Goal: Navigation & Orientation: Find specific page/section

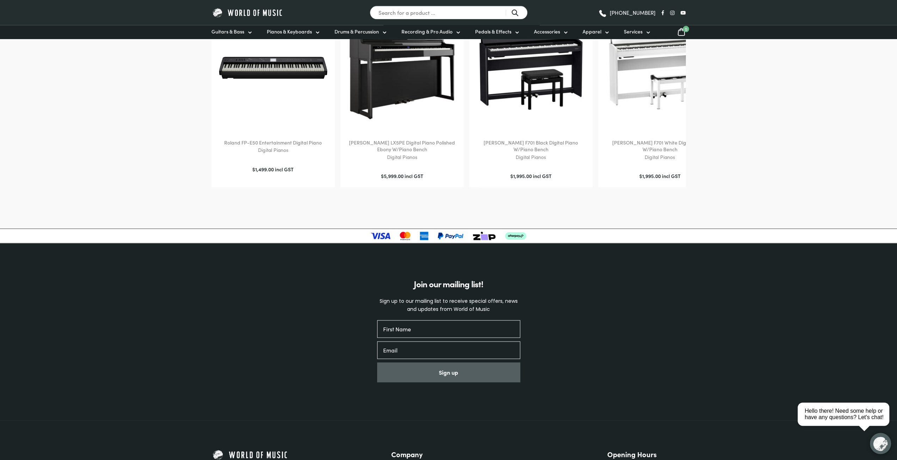
scroll to position [1042, 0]
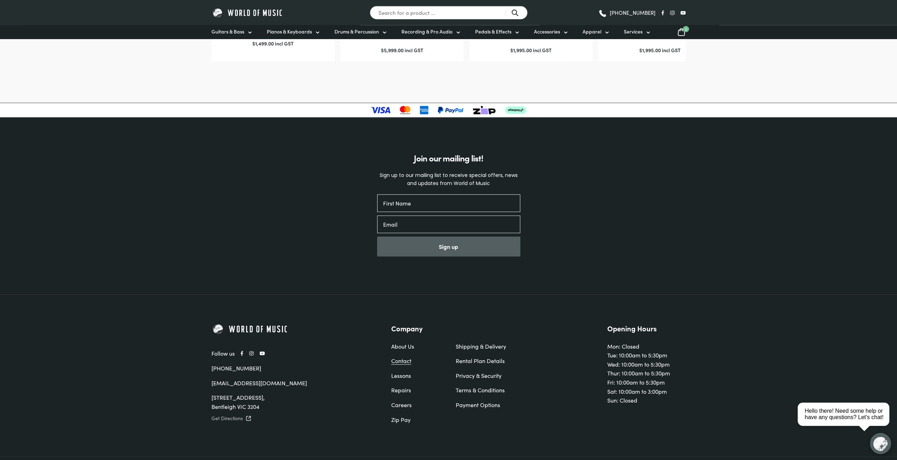
click at [404, 356] on link "Contact" at bounding box center [416, 360] width 50 height 9
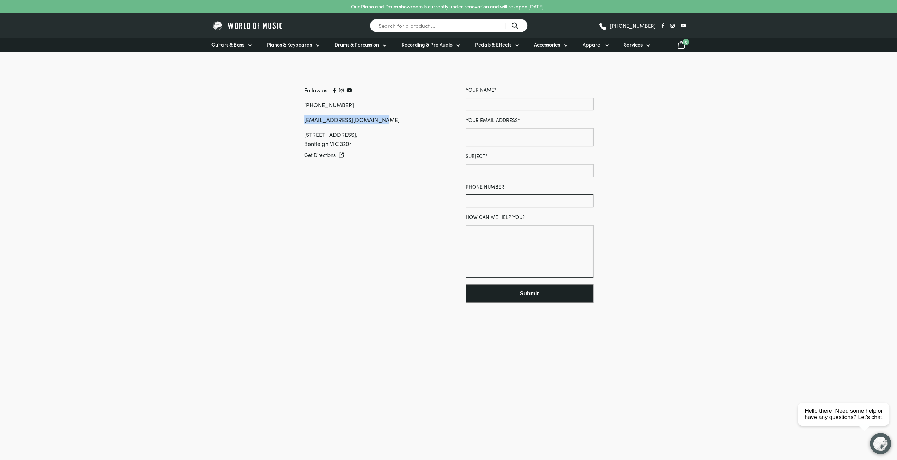
drag, startPoint x: 407, startPoint y: 120, endPoint x: 283, endPoint y: 118, distance: 123.3
click at [283, 118] on div "Follow us (03) 9557 8600 sales@worldofmusic.com.au 809 Nepean Highway, Bentleig…" at bounding box center [350, 125] width 161 height 79
copy link "[EMAIL_ADDRESS][DOMAIN_NAME]"
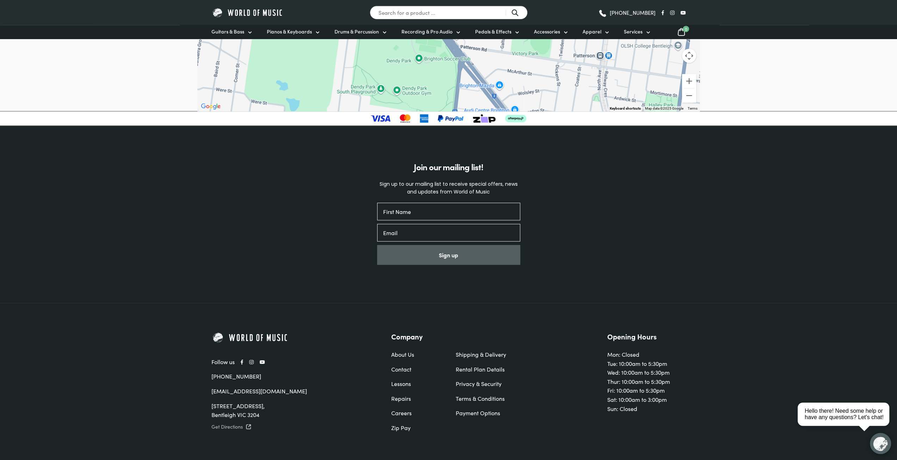
scroll to position [411, 0]
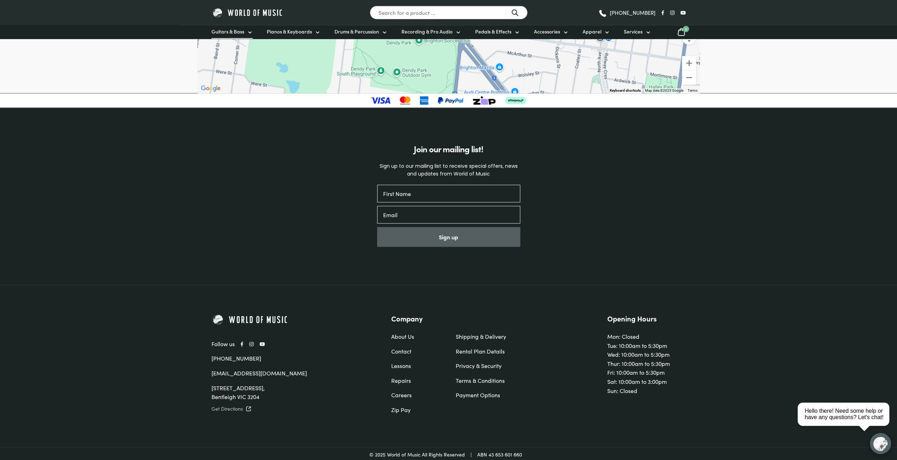
click at [237, 29] on span "Guitars & Bass" at bounding box center [227, 31] width 33 height 7
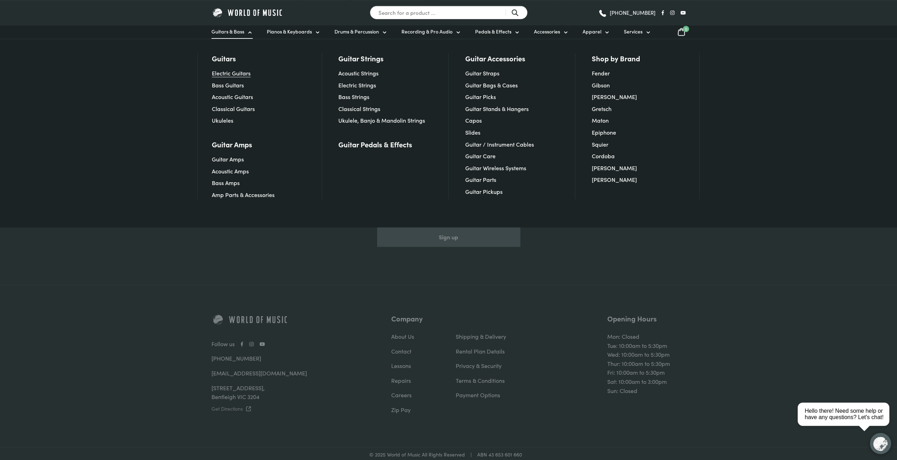
click at [226, 73] on link "Electric Guitars" at bounding box center [231, 73] width 39 height 8
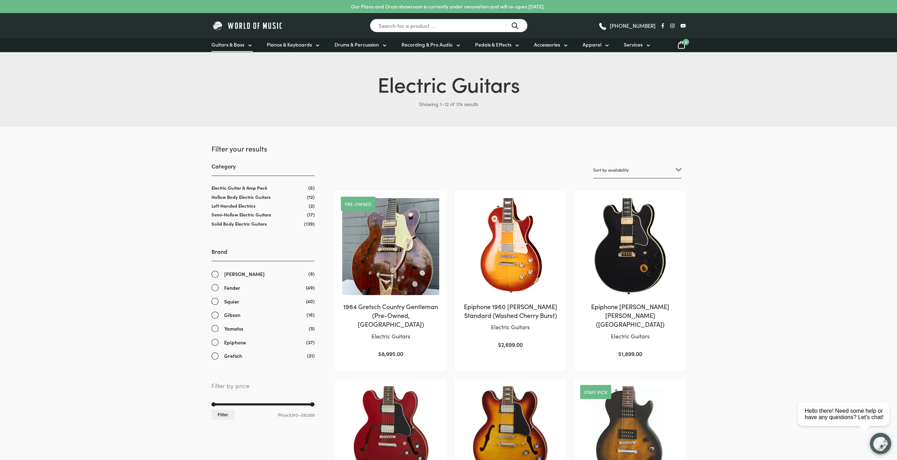
click at [244, 45] on link "Guitars & Bass" at bounding box center [231, 45] width 41 height 14
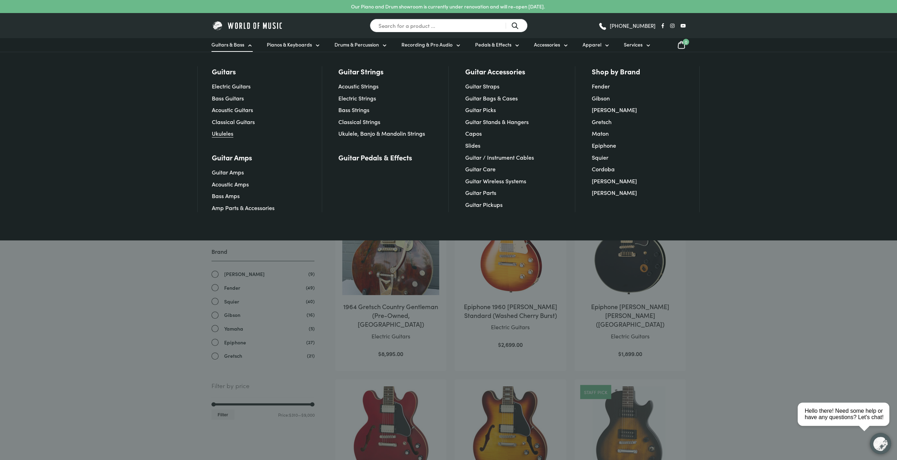
click at [221, 134] on link "Ukuleles" at bounding box center [222, 133] width 21 height 8
